Goal: Task Accomplishment & Management: Manage account settings

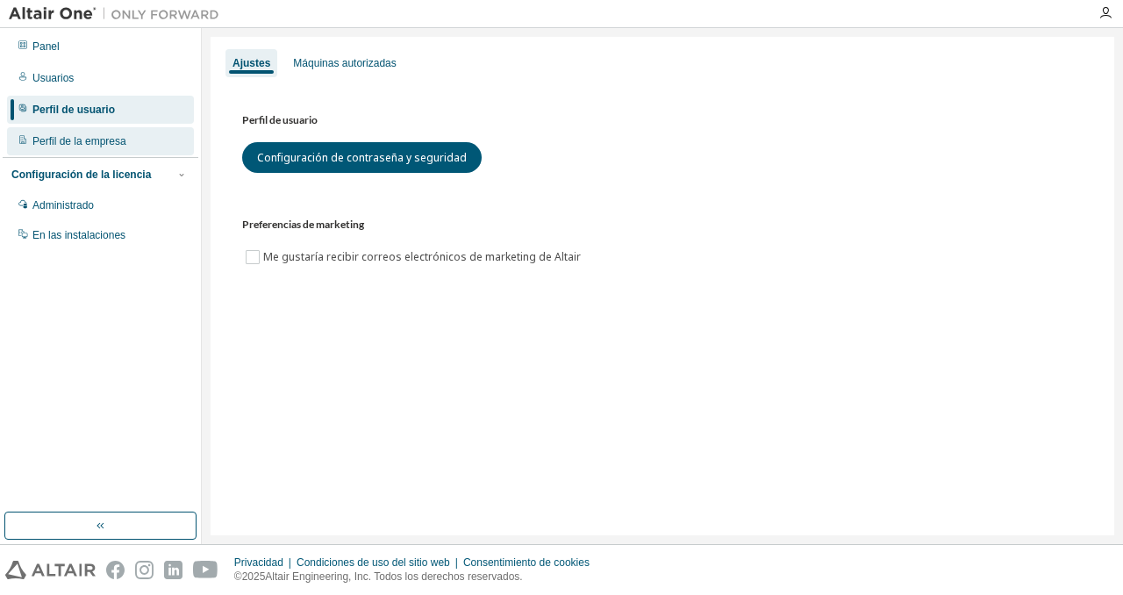
click at [93, 132] on div "Perfil de la empresa" at bounding box center [100, 141] width 187 height 28
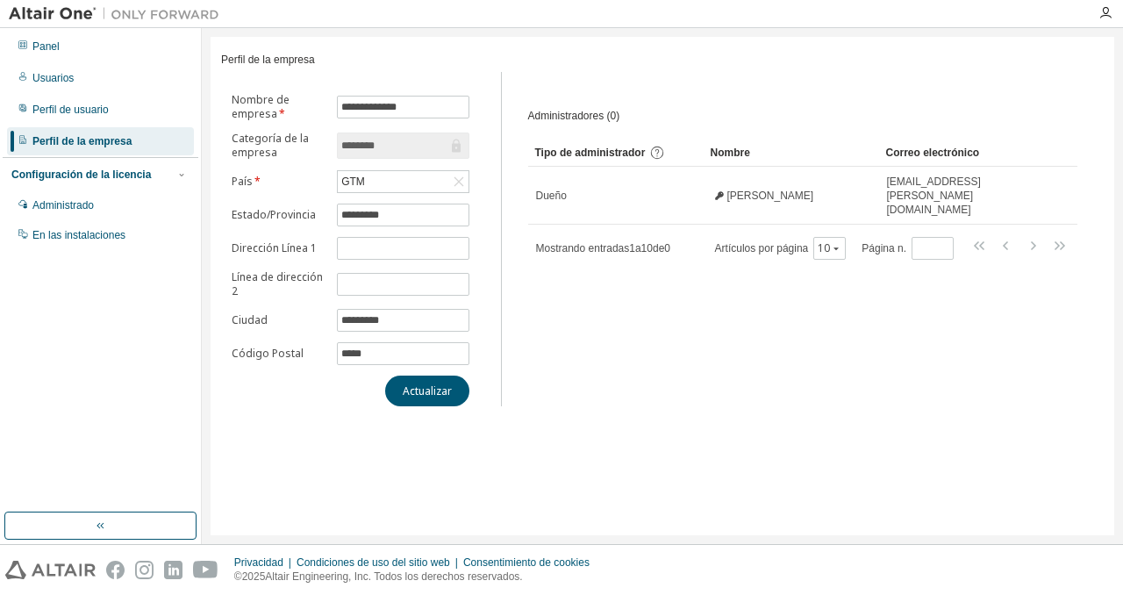
click at [125, 178] on font "Configuración de la licencia" at bounding box center [81, 175] width 140 height 12
click at [144, 174] on font "Configuración de la licencia" at bounding box center [81, 175] width 140 height 12
click at [108, 200] on div "Administrado" at bounding box center [100, 205] width 187 height 28
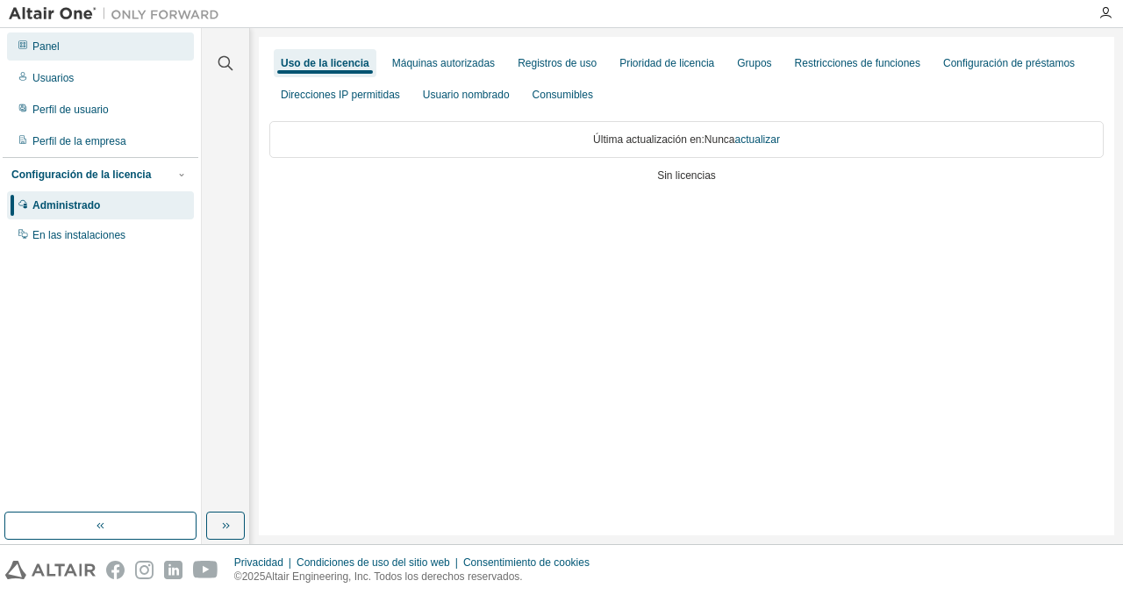
click at [71, 45] on div "Panel" at bounding box center [100, 46] width 187 height 28
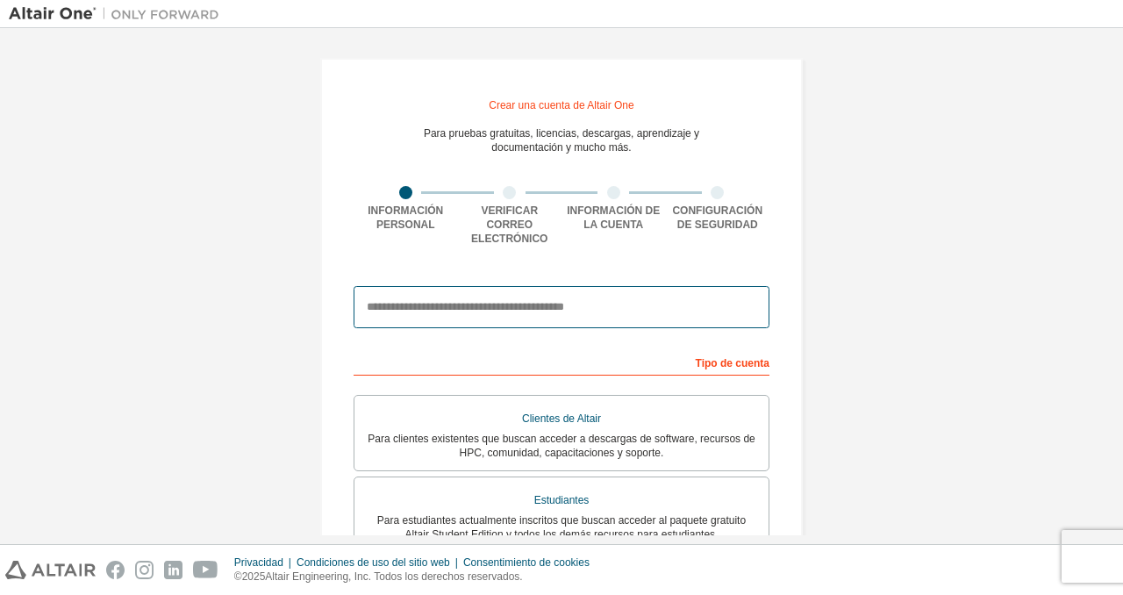
click at [460, 293] on input "email" at bounding box center [562, 307] width 416 height 42
type input "**********"
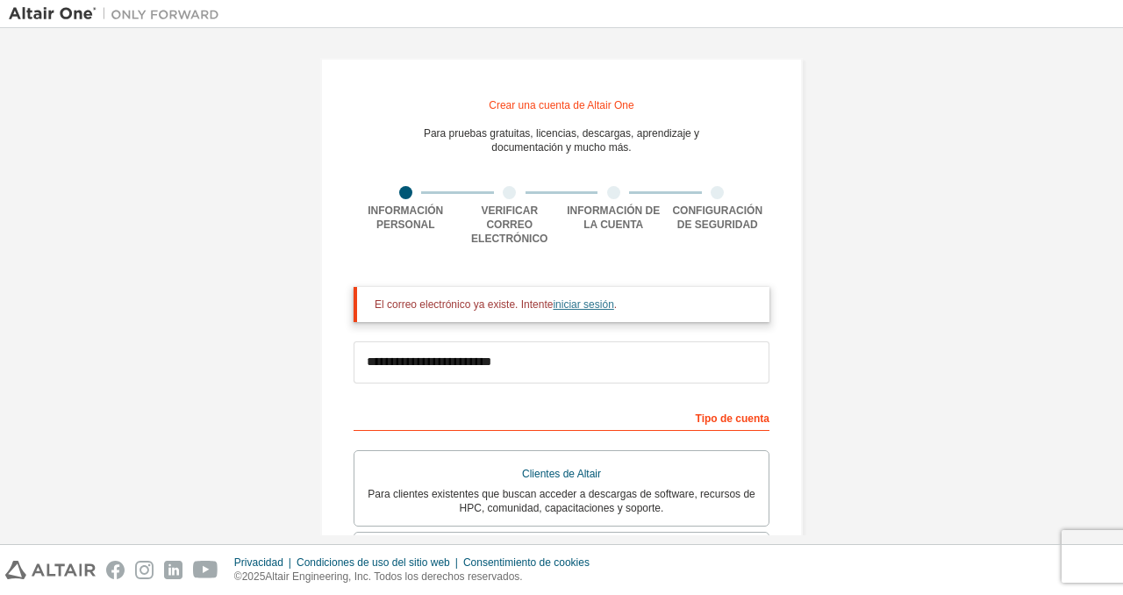
click at [602, 311] on font "iniciar sesión" at bounding box center [583, 304] width 61 height 12
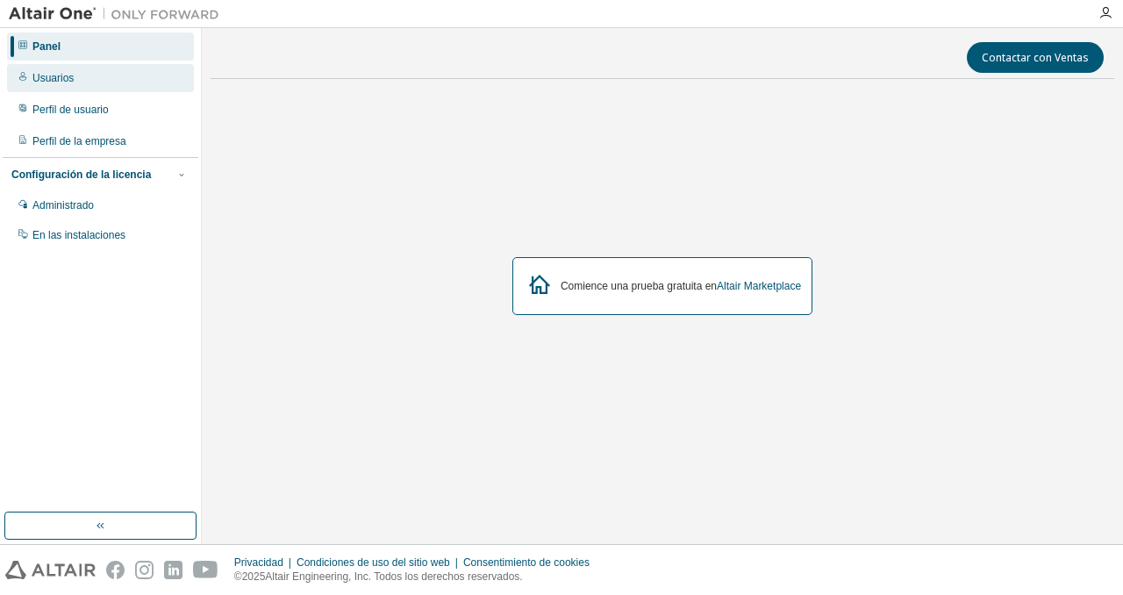
click at [57, 77] on font "Usuarios" at bounding box center [52, 78] width 41 height 12
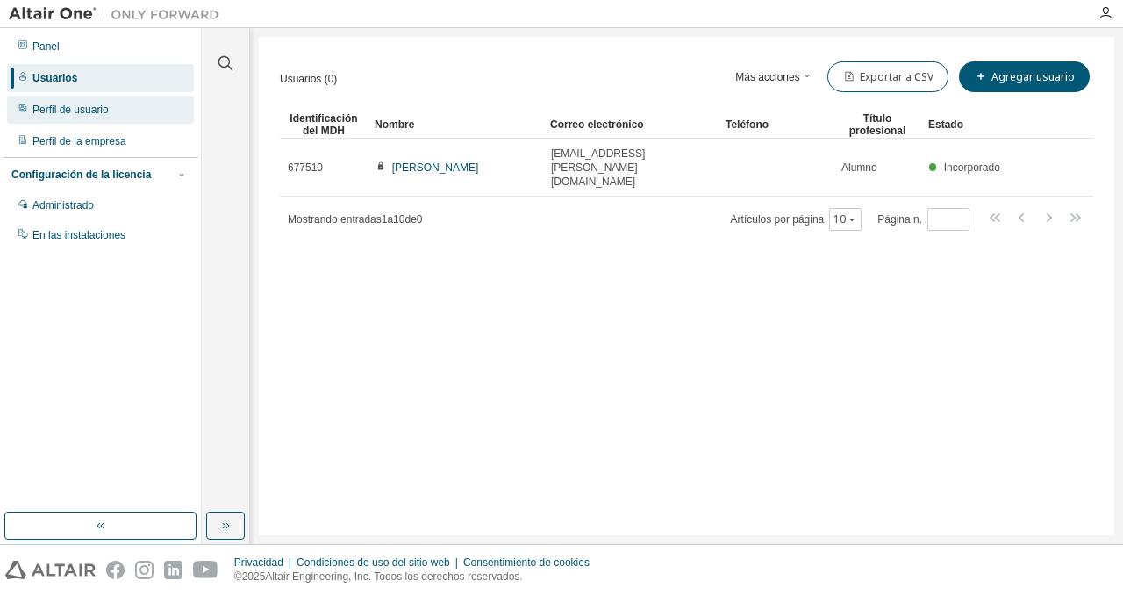
click at [118, 116] on div "Perfil de usuario" at bounding box center [100, 110] width 187 height 28
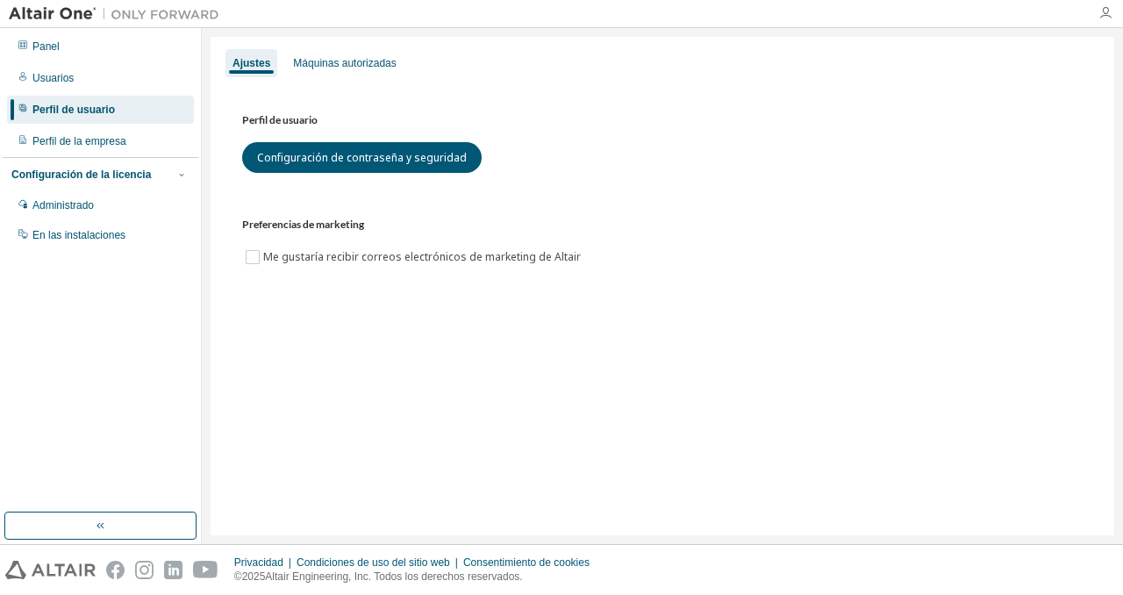
click at [1104, 18] on icon "button" at bounding box center [1106, 13] width 14 height 14
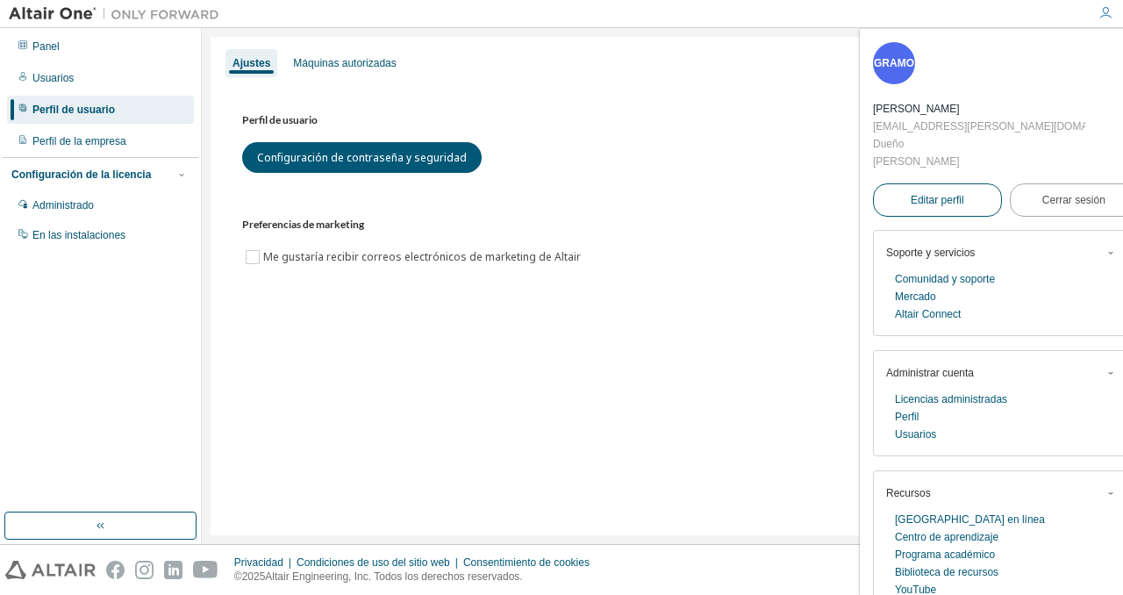
click at [939, 194] on font "Editar perfil" at bounding box center [938, 200] width 54 height 12
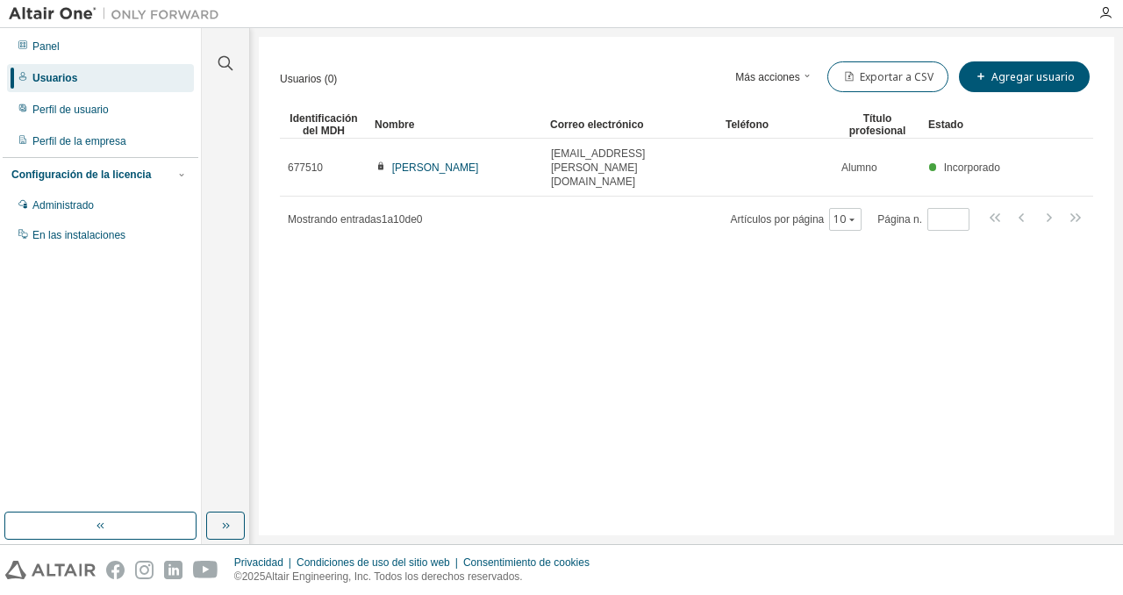
click at [1115, 9] on div at bounding box center [1105, 13] width 35 height 14
click at [1104, 14] on icon "button" at bounding box center [1106, 13] width 14 height 14
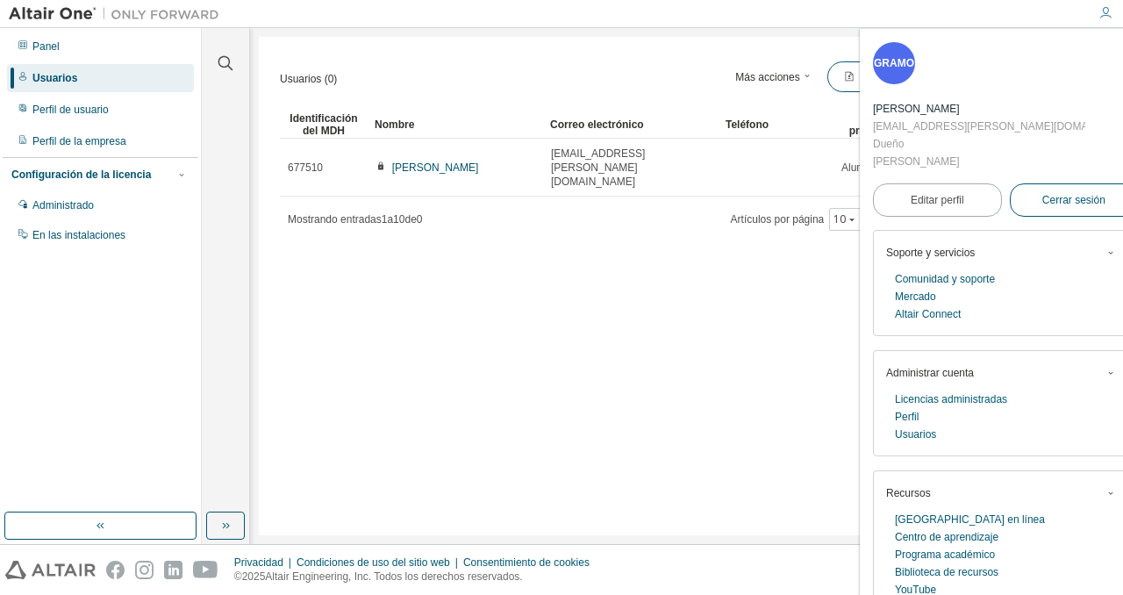
click at [1043, 194] on font "Cerrar sesión" at bounding box center [1074, 200] width 63 height 12
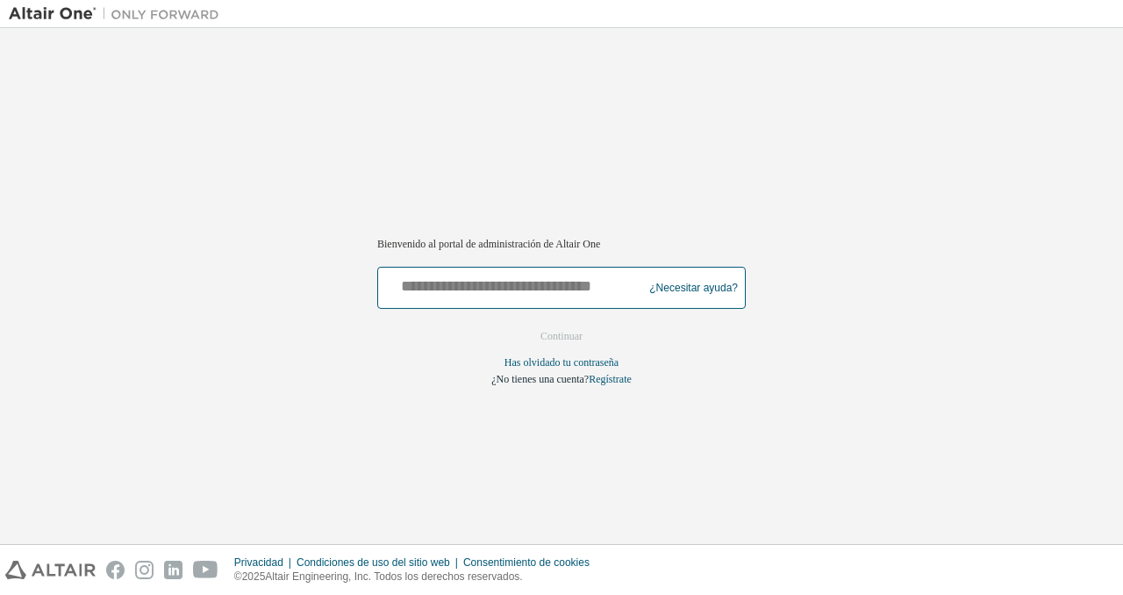
click at [528, 285] on input "text" at bounding box center [512, 283] width 255 height 25
type input "**********"
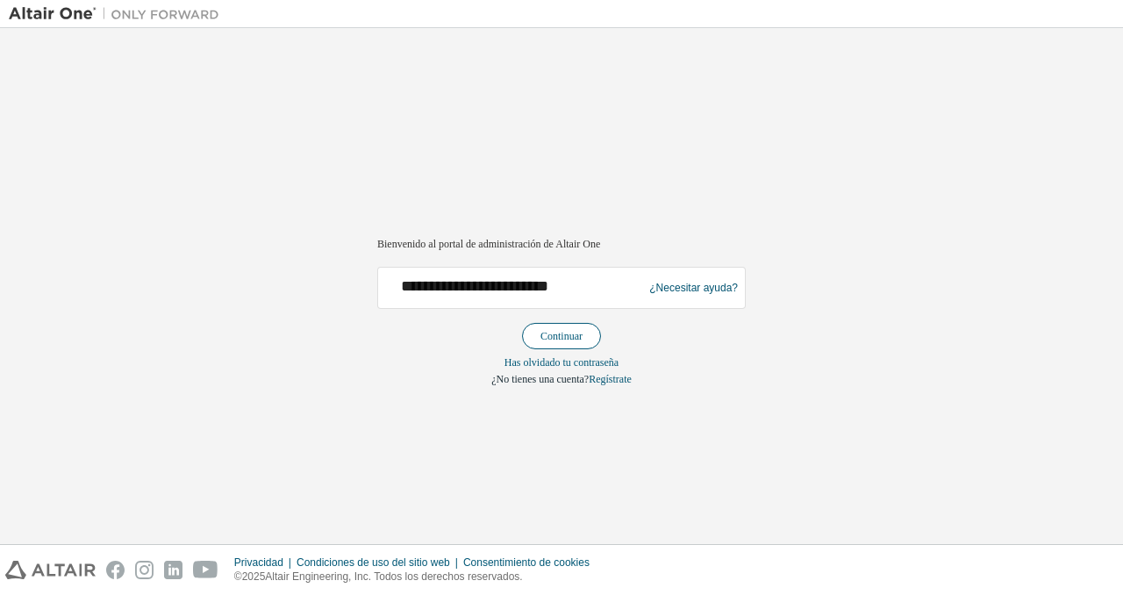
click at [562, 341] on font "Continuar" at bounding box center [562, 336] width 42 height 12
